Goal: Information Seeking & Learning: Learn about a topic

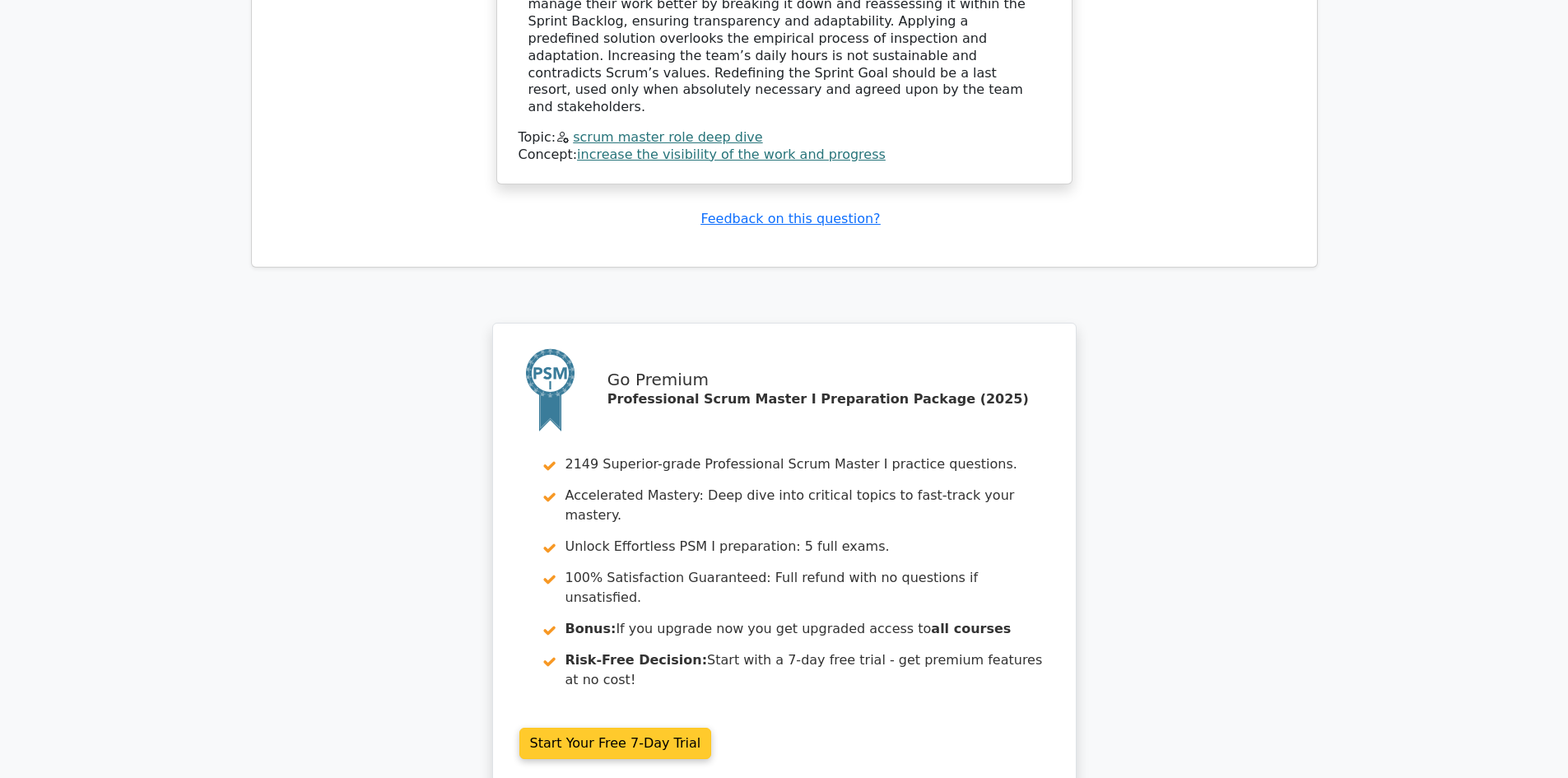
scroll to position [4619, 0]
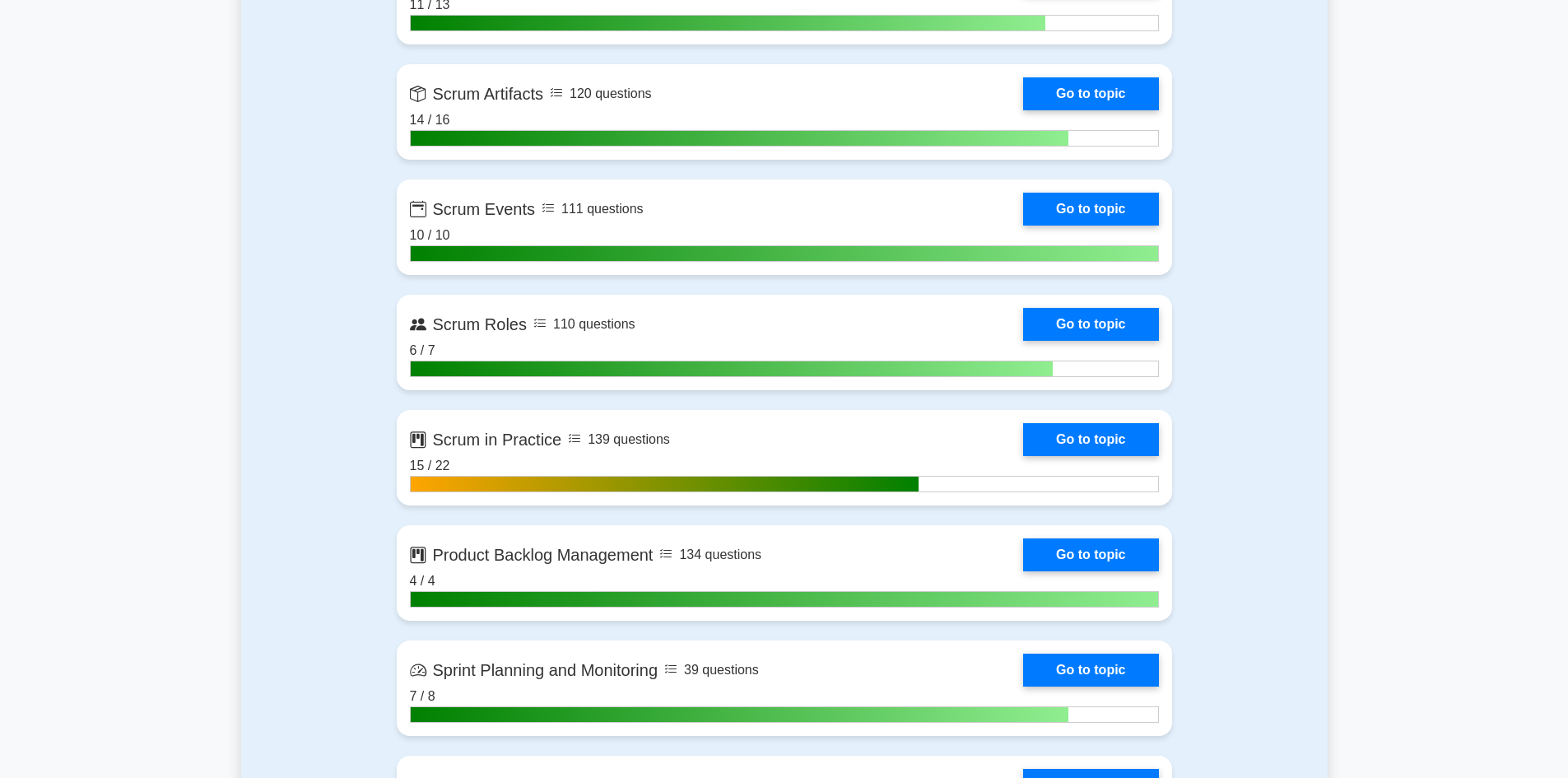
scroll to position [1070, 0]
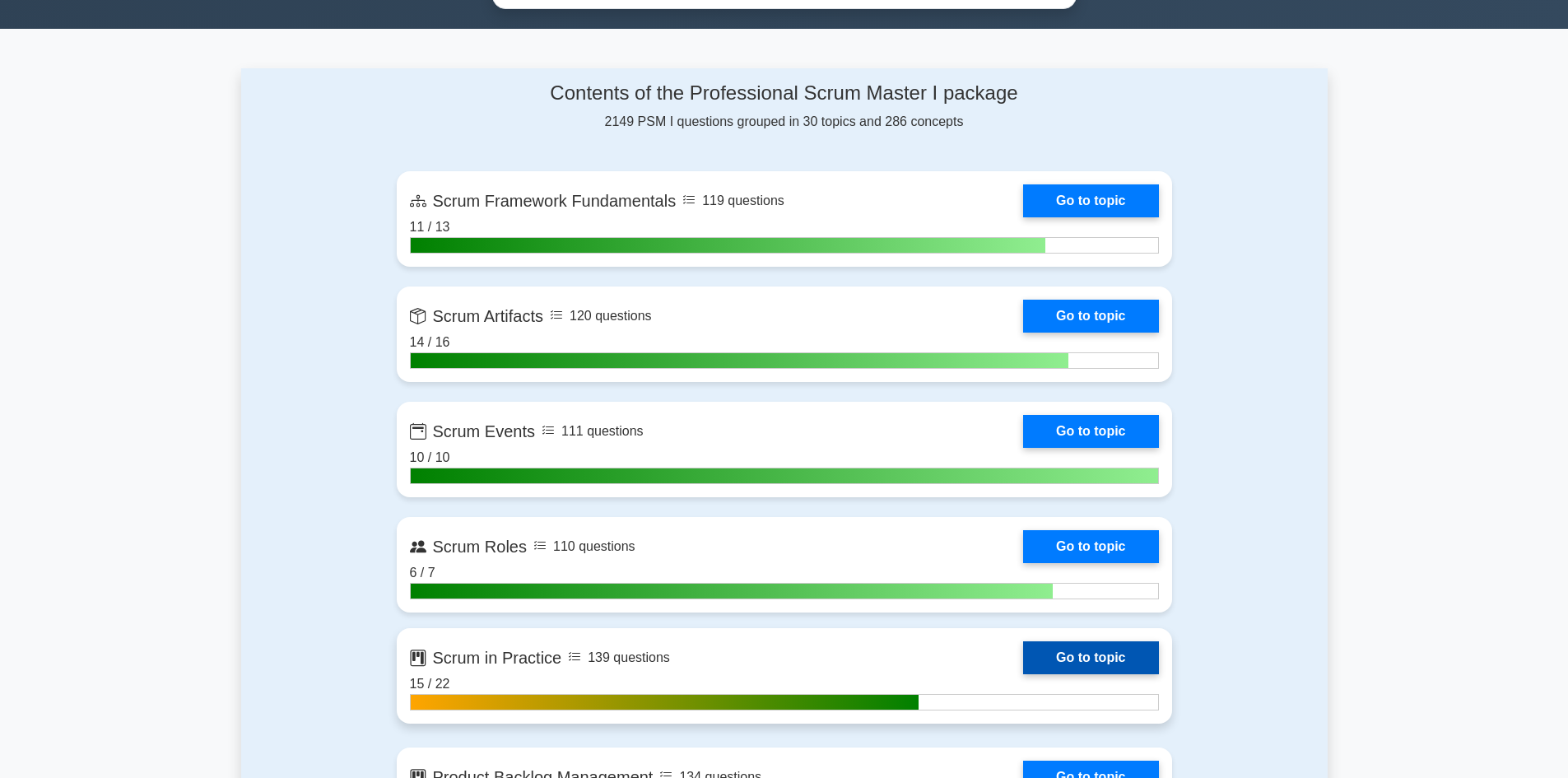
click at [1105, 648] on link "Go to topic" at bounding box center [1090, 658] width 135 height 33
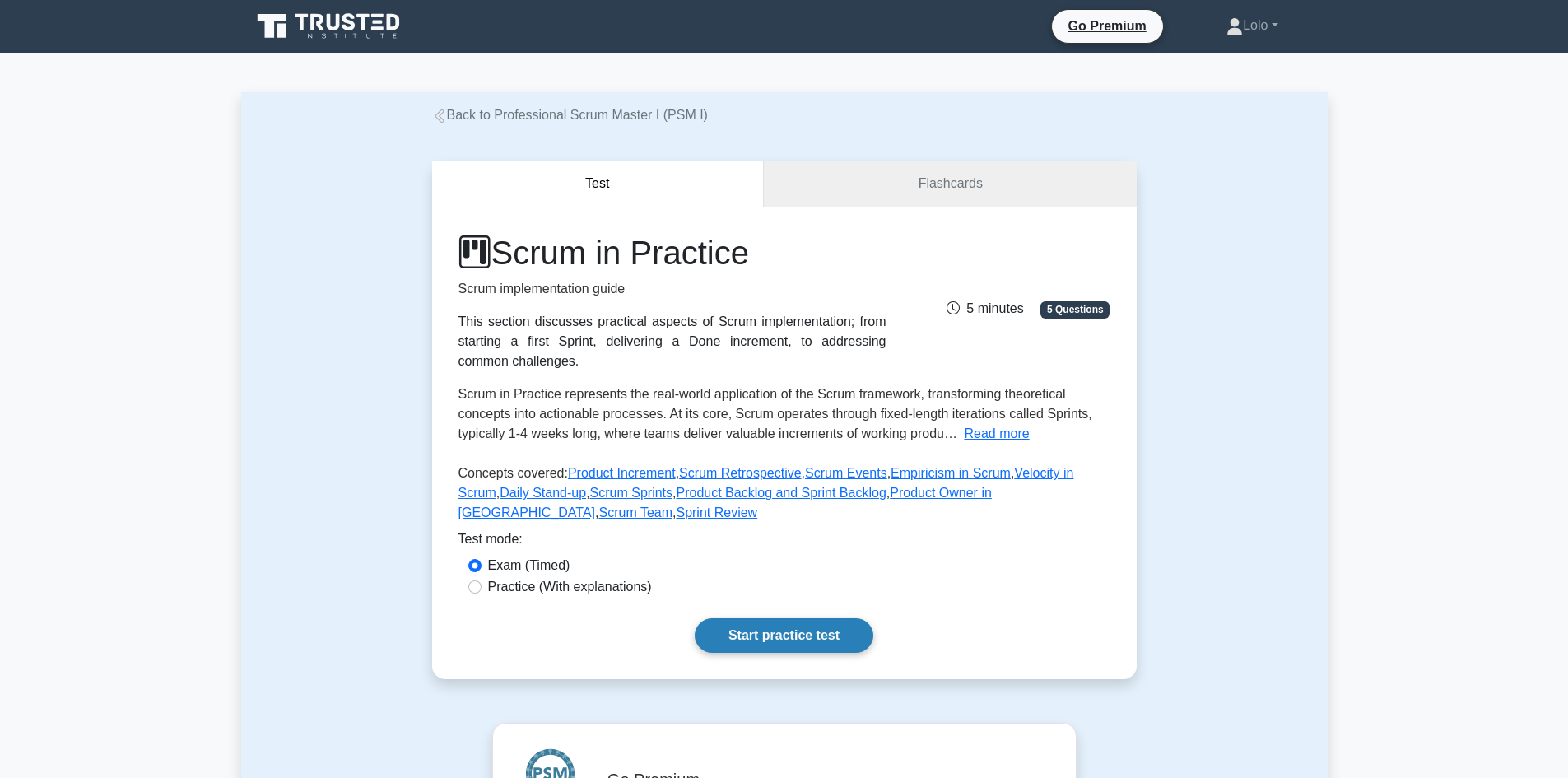
click at [743, 631] on link "Start practice test" at bounding box center [784, 635] width 178 height 34
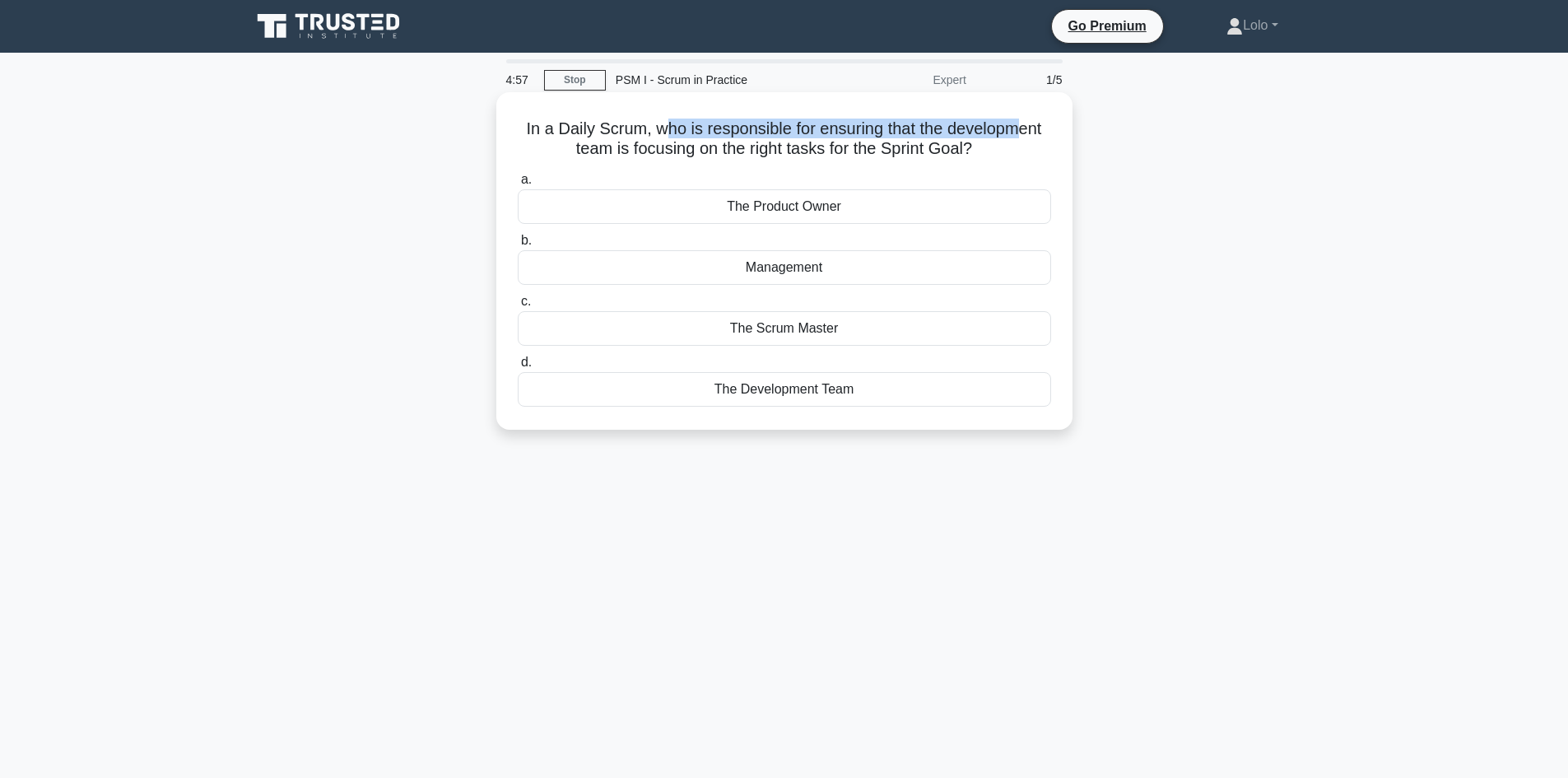
drag, startPoint x: 721, startPoint y: 128, endPoint x: 1019, endPoint y: 133, distance: 298.0
click at [1019, 133] on h5 "In a Daily Scrum, who is responsible for ensuring that the development team is …" at bounding box center [784, 139] width 536 height 41
drag, startPoint x: 594, startPoint y: 149, endPoint x: 892, endPoint y: 153, distance: 298.0
click at [892, 153] on h5 "In a Daily Scrum, who is responsible for ensuring that the development team is …" at bounding box center [784, 139] width 536 height 41
click at [803, 333] on div "The Scrum Master" at bounding box center [784, 328] width 534 height 34
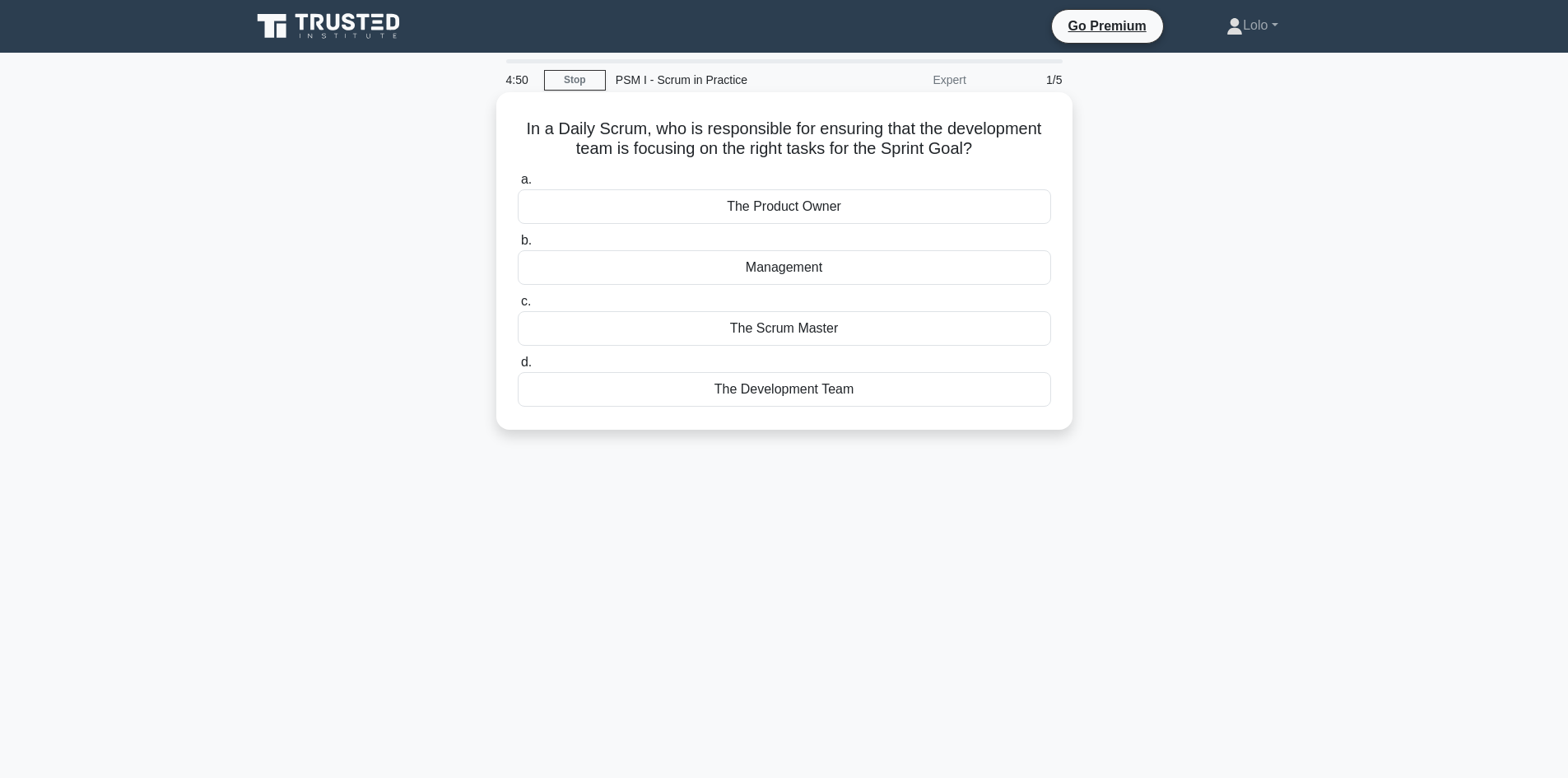
click at [518, 307] on input "c. The Scrum Master" at bounding box center [518, 301] width 0 height 10
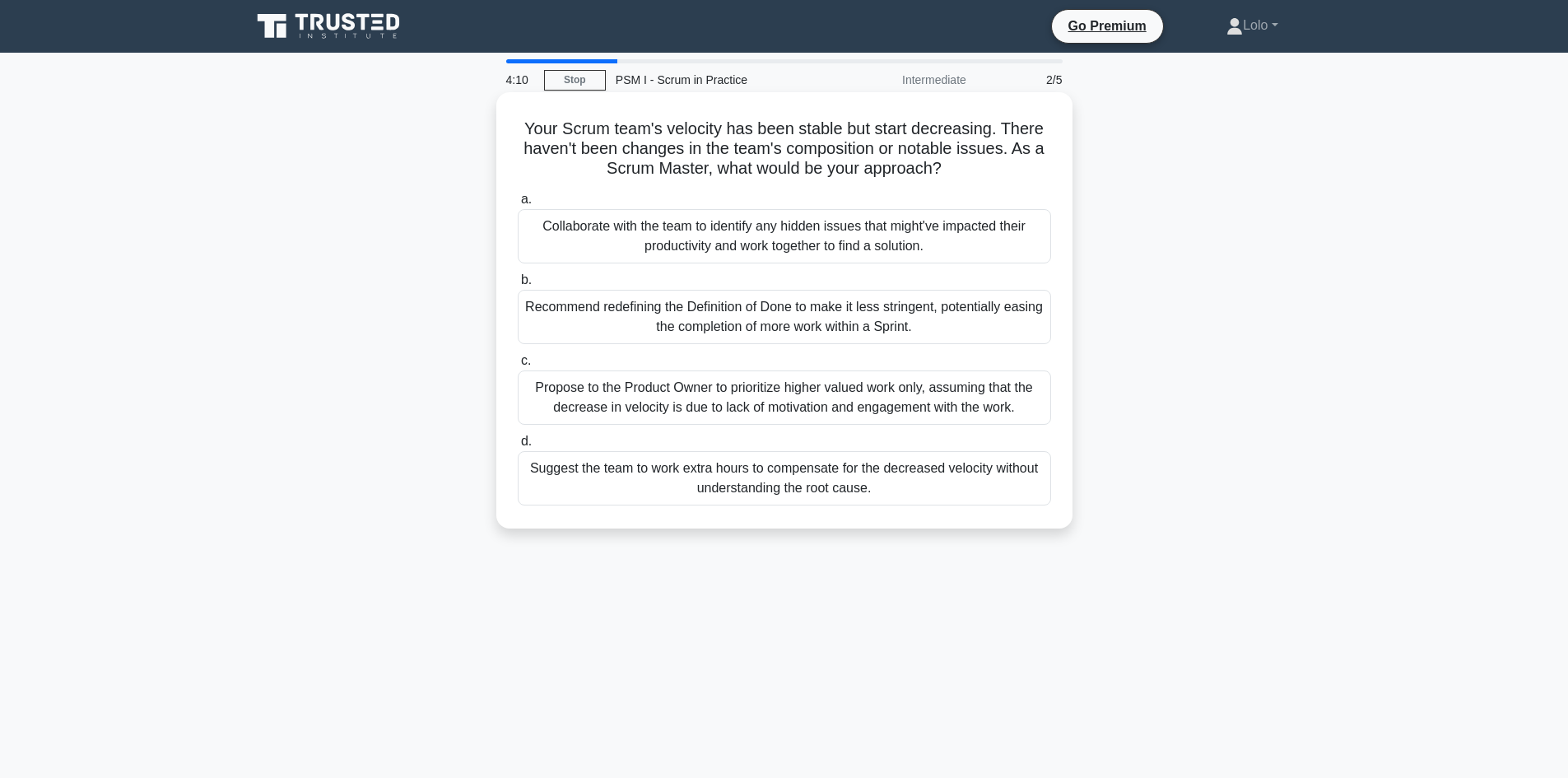
click at [885, 238] on div "Collaborate with the team to identify any hidden issues that might've impacted …" at bounding box center [784, 236] width 534 height 54
click at [518, 205] on input "a. Collaborate with the team to identify any hidden issues that might've impact…" at bounding box center [518, 200] width 0 height 10
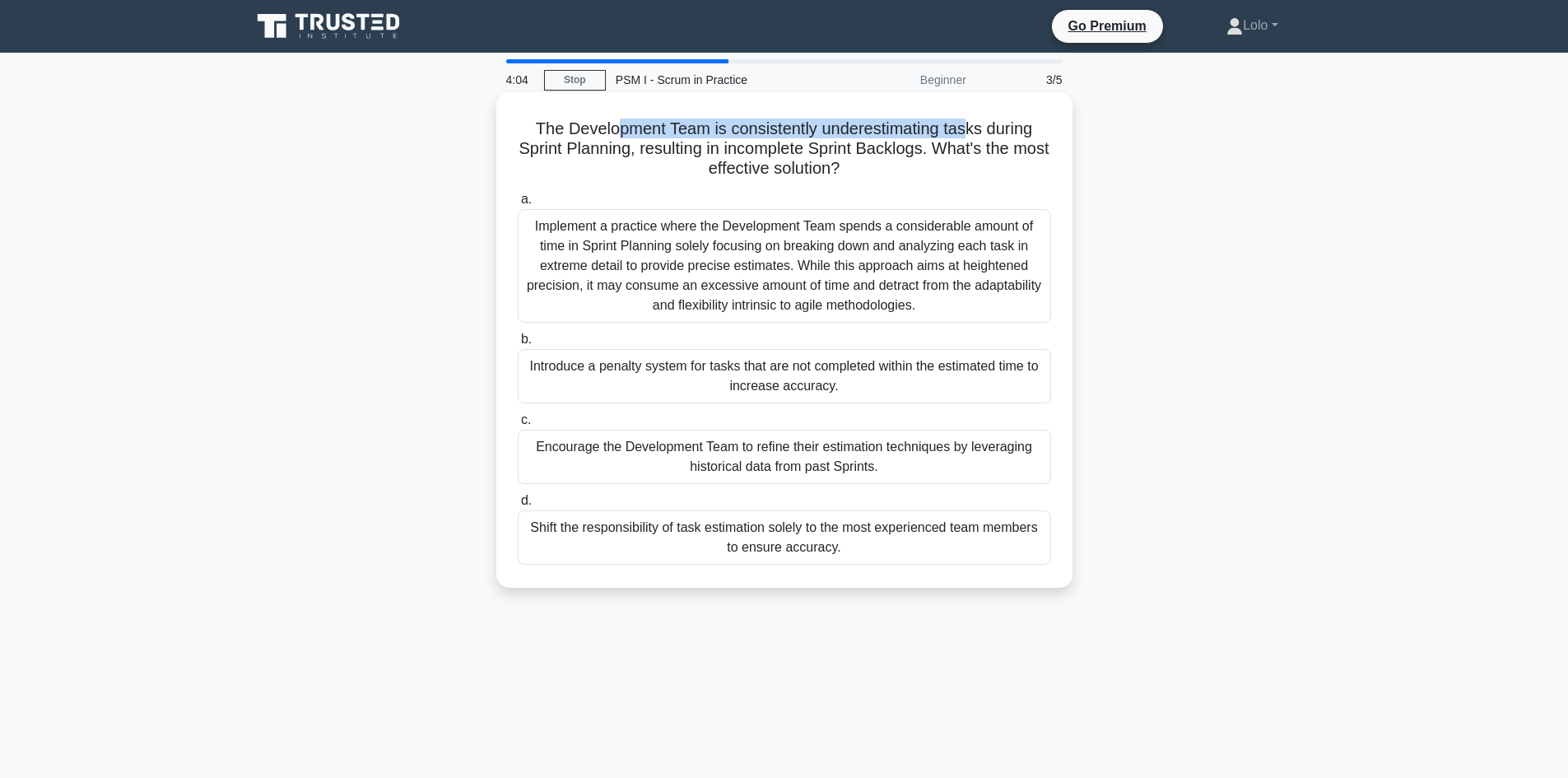
drag, startPoint x: 617, startPoint y: 137, endPoint x: 968, endPoint y: 139, distance: 351.0
click at [968, 139] on h5 "The Development Team is consistently underestimating tasks during Sprint Planni…" at bounding box center [784, 149] width 536 height 61
click at [809, 477] on div "Encourage the Development Team to refine their estimation techniques by leverag…" at bounding box center [784, 456] width 534 height 54
click at [518, 425] on input "c. Encourage the Development Team to refine their estimation techniques by leve…" at bounding box center [518, 420] width 0 height 10
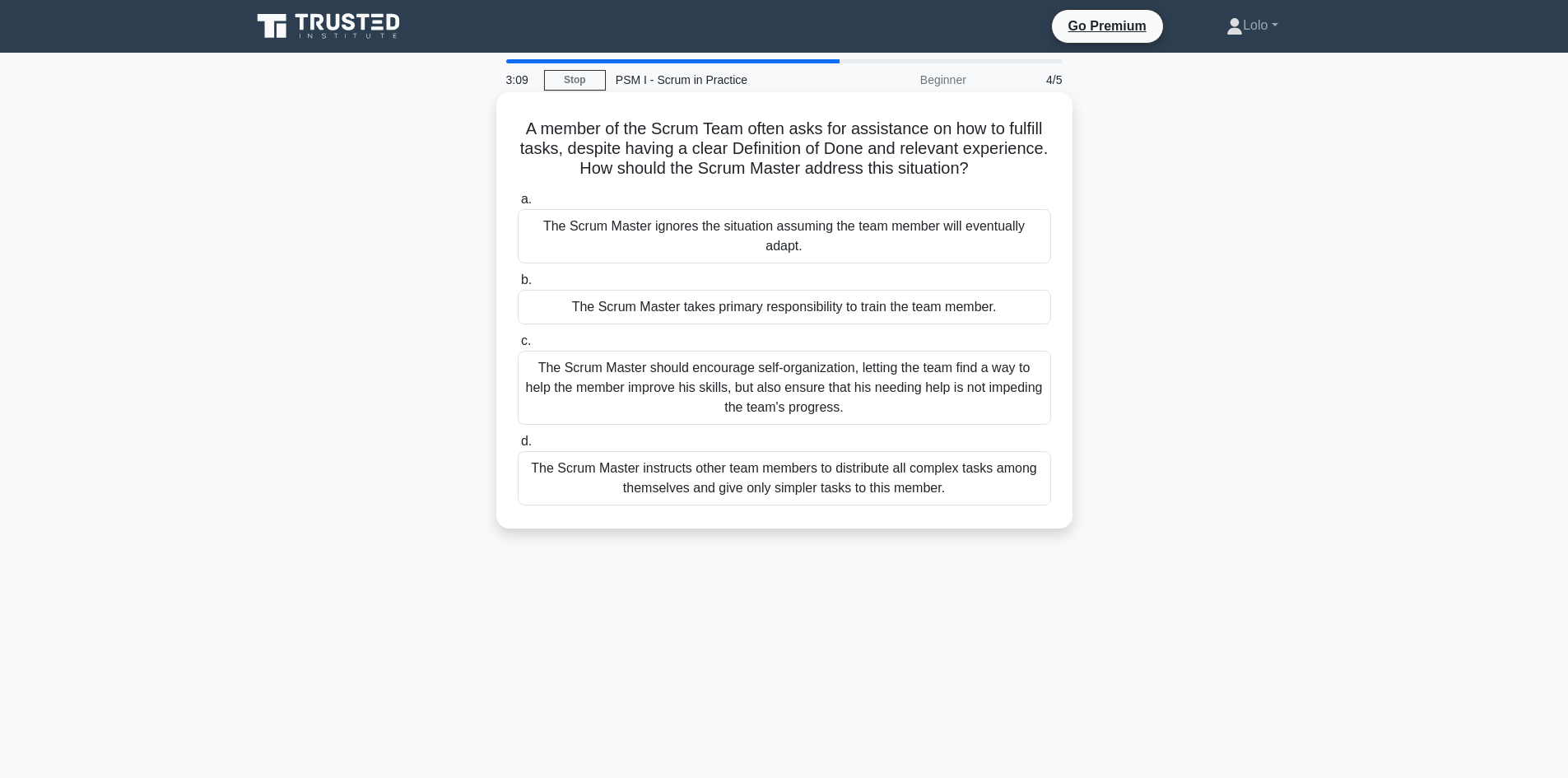
click at [807, 383] on div "The Scrum Master should encourage self-organization, letting the team find a wa…" at bounding box center [784, 387] width 534 height 74
click at [518, 347] on input "c. The Scrum Master should encourage self-organization, letting the team find a…" at bounding box center [518, 341] width 0 height 10
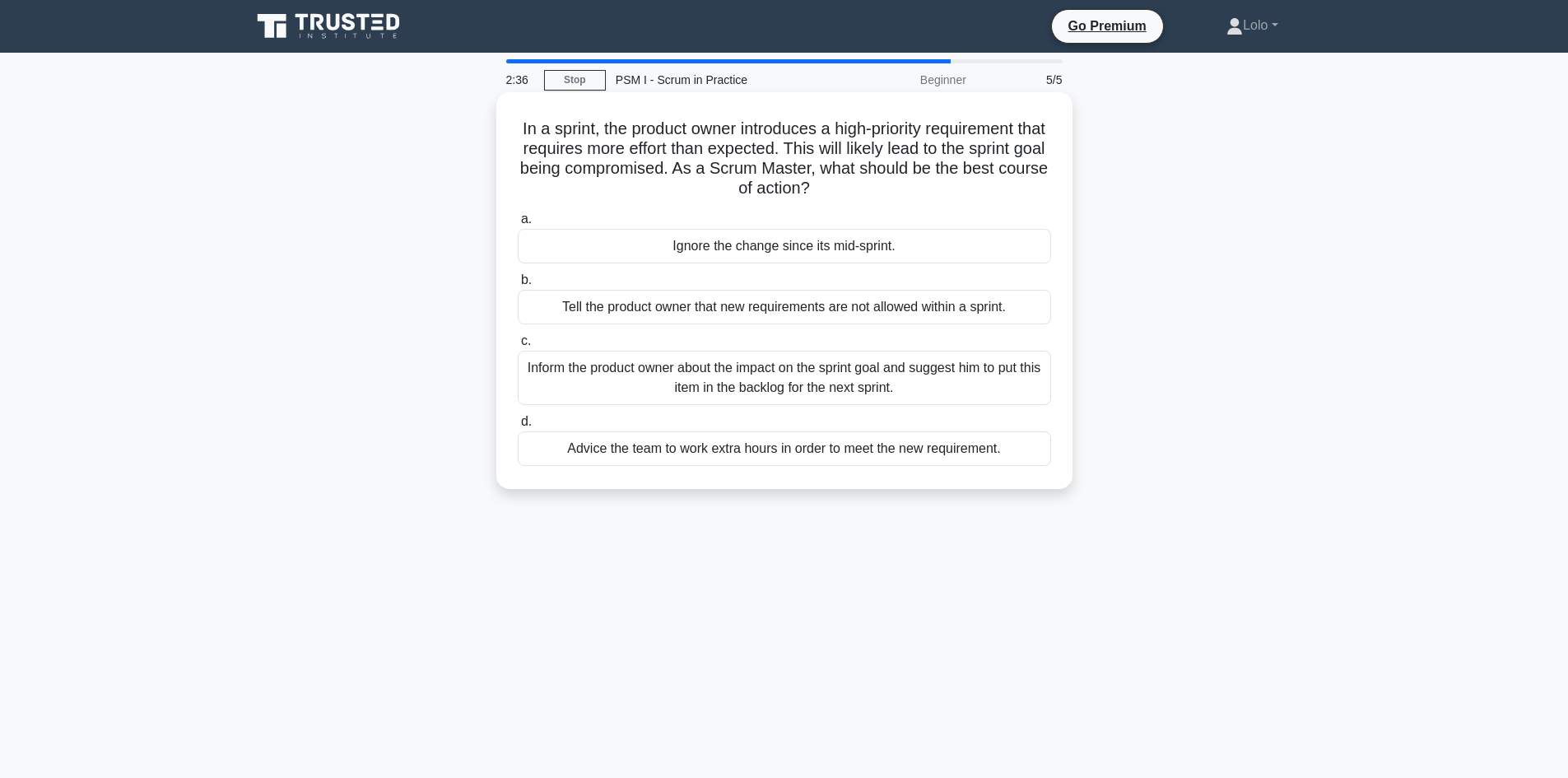
click at [741, 374] on div "Inform the product owner about the impact on the sprint goal and suggest him to…" at bounding box center [784, 377] width 534 height 54
click at [518, 347] on input "c. Inform the product owner about the impact on the sprint goal and suggest him…" at bounding box center [518, 341] width 0 height 10
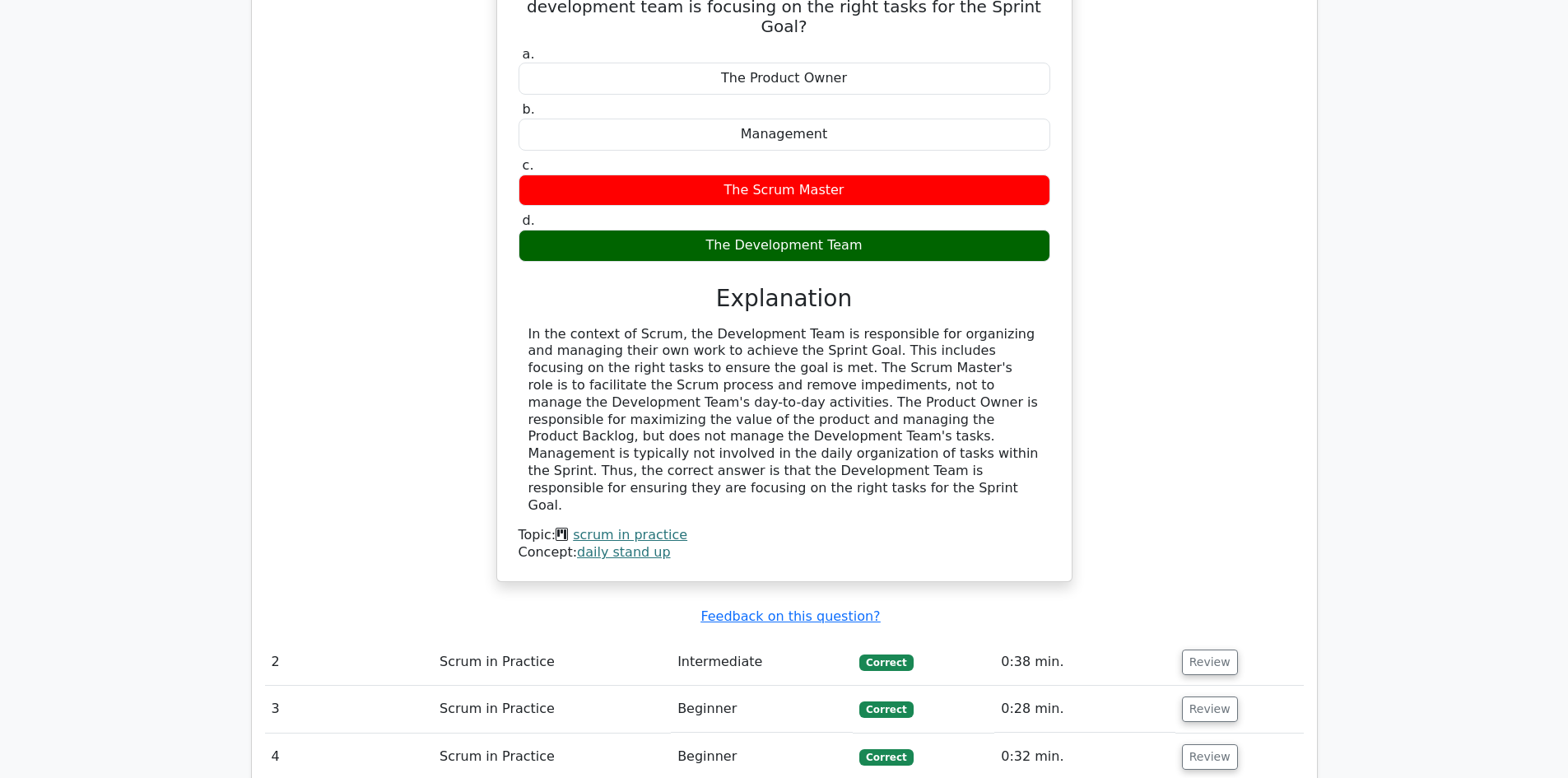
scroll to position [1481, 0]
